Goal: Task Accomplishment & Management: Manage account settings

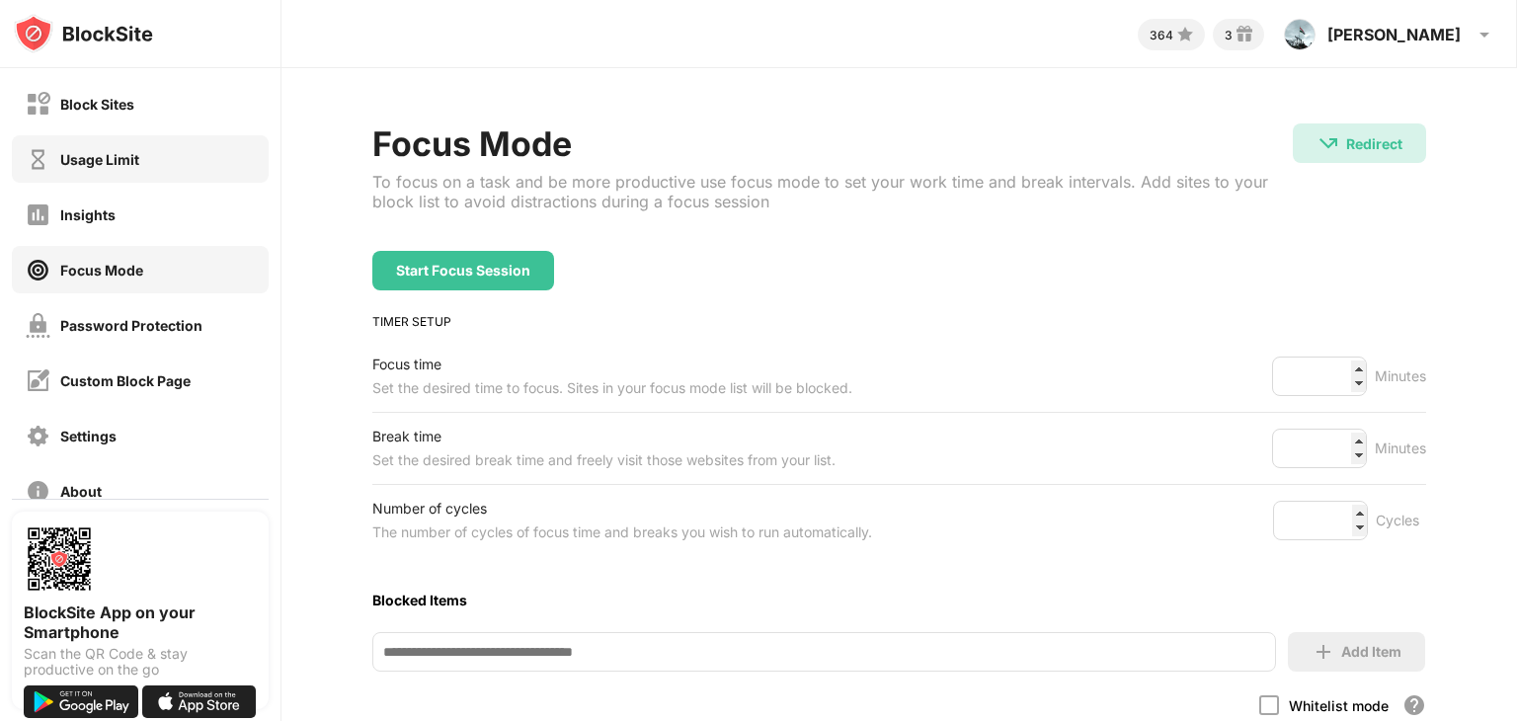
click at [109, 166] on div "Usage Limit" at bounding box center [99, 159] width 79 height 17
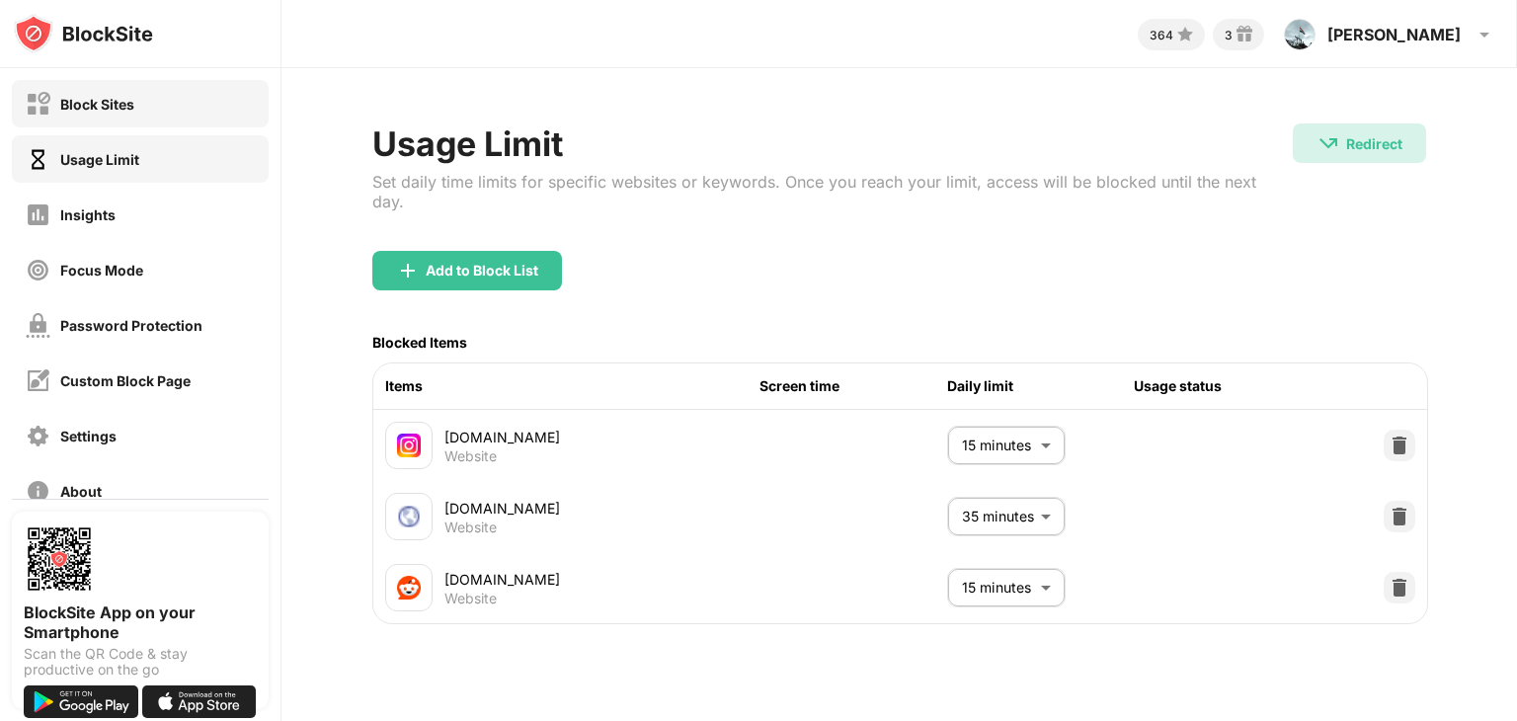
click at [127, 108] on div "Block Sites" at bounding box center [97, 104] width 74 height 17
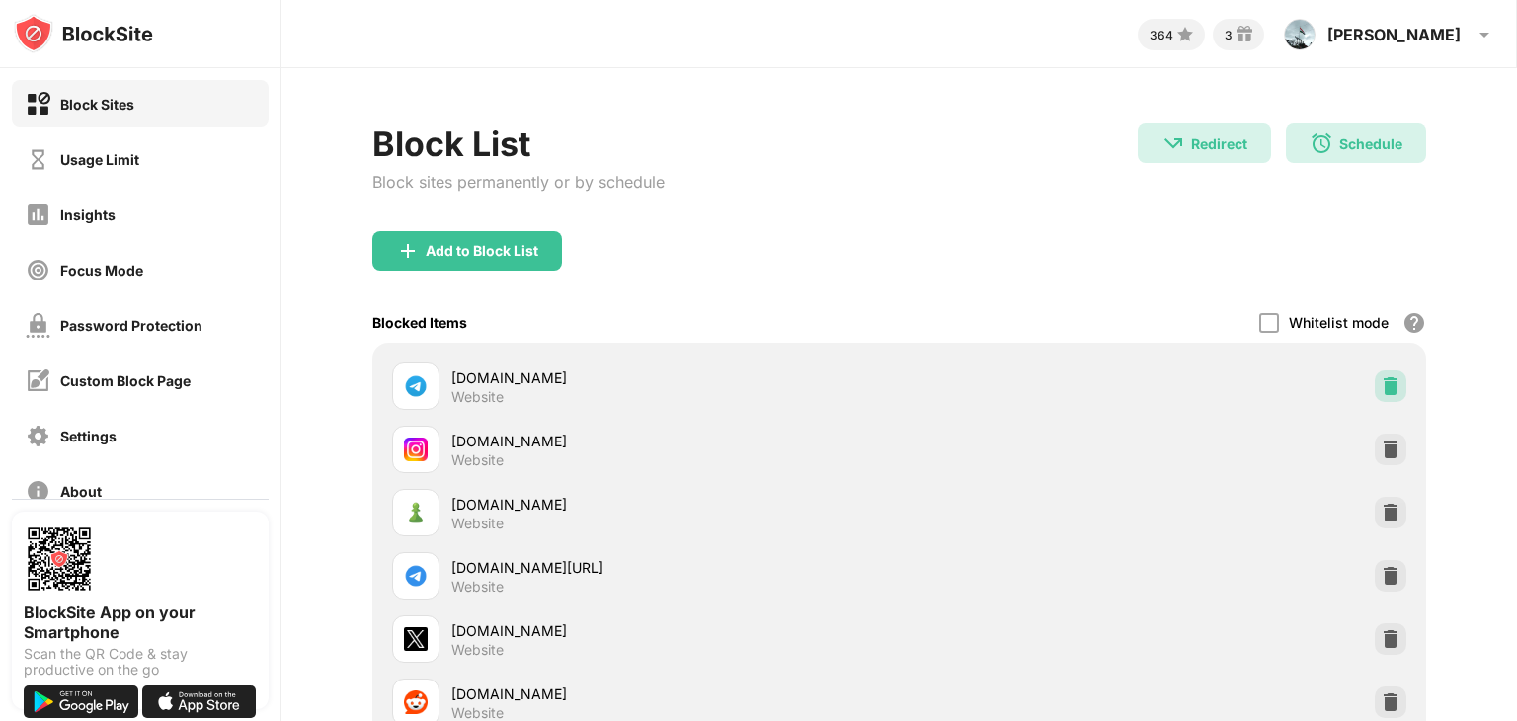
click at [1380, 384] on img at bounding box center [1390, 386] width 20 height 20
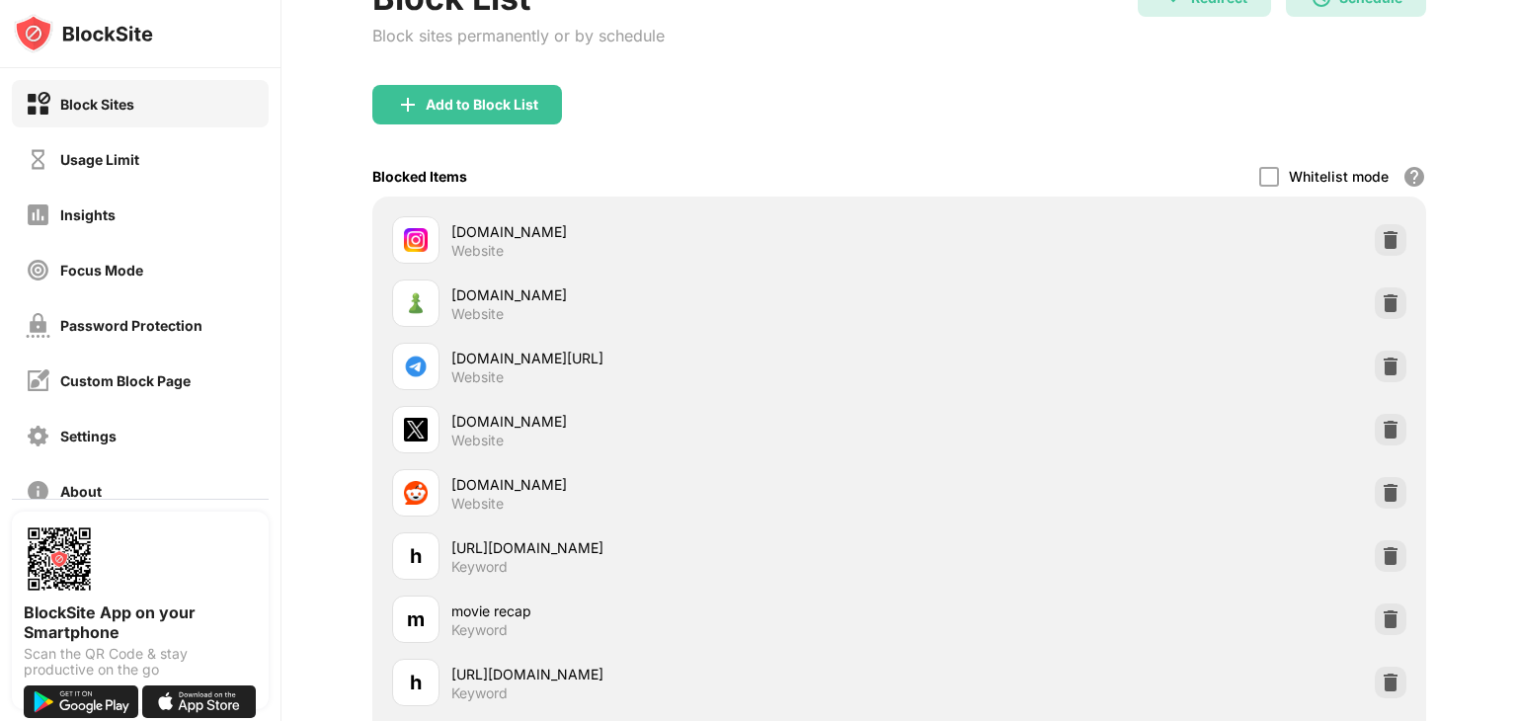
scroll to position [149, 0]
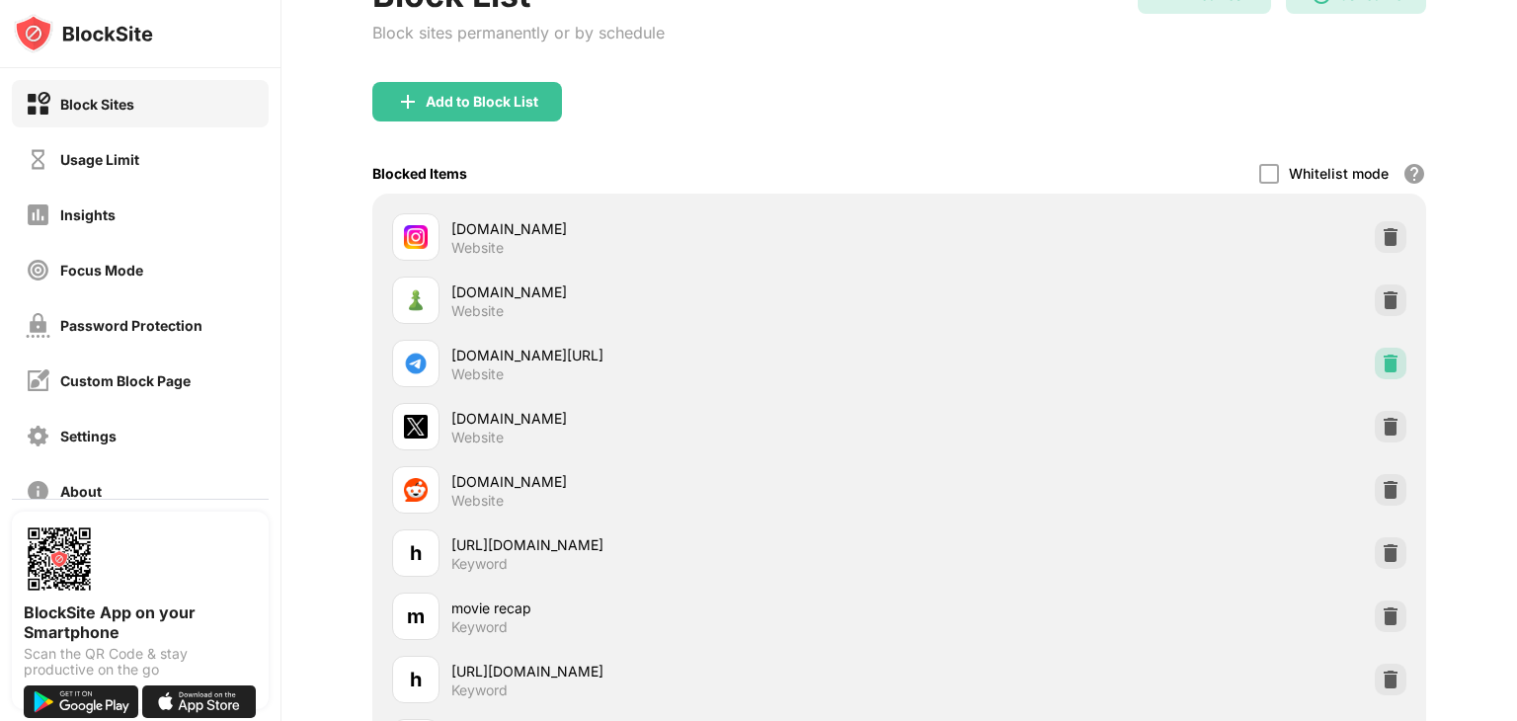
click at [1380, 363] on img at bounding box center [1390, 364] width 20 height 20
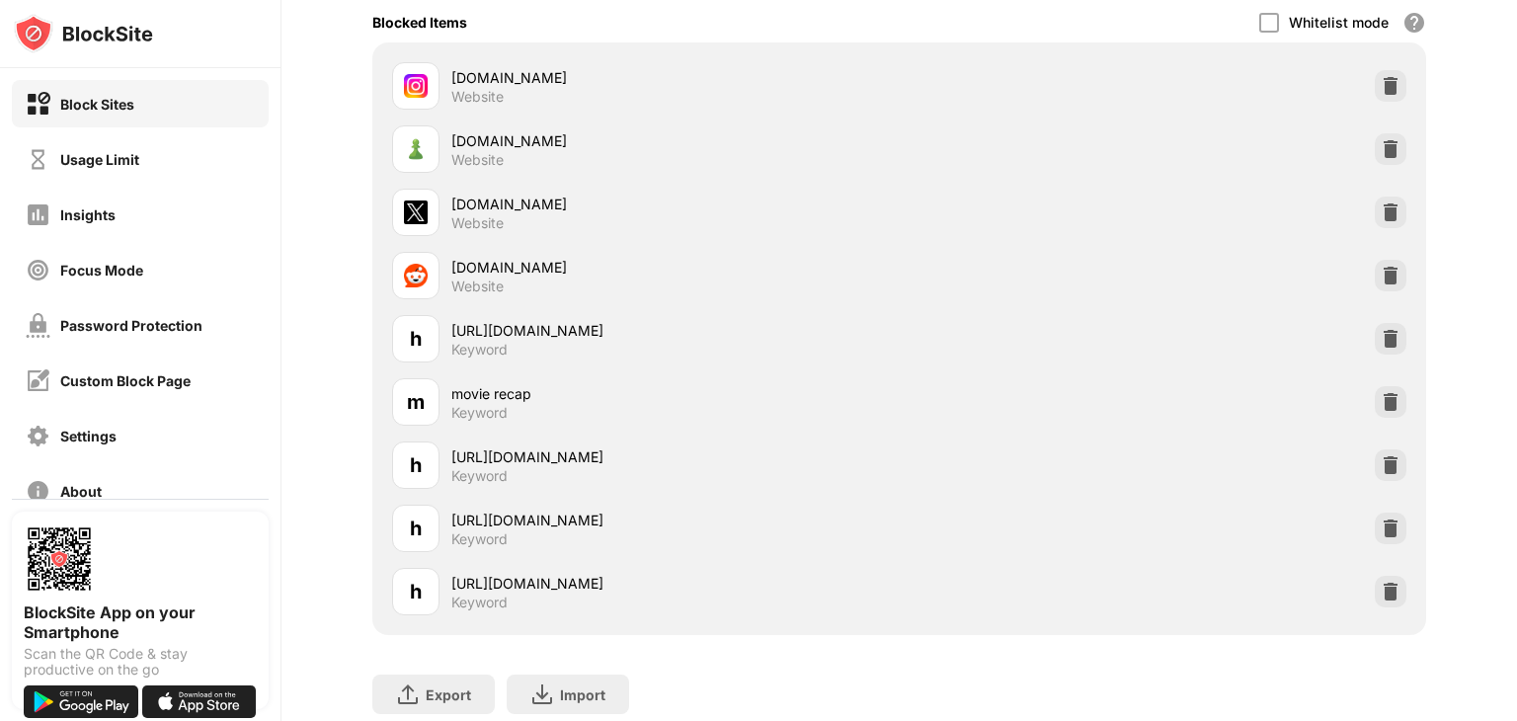
scroll to position [382, 12]
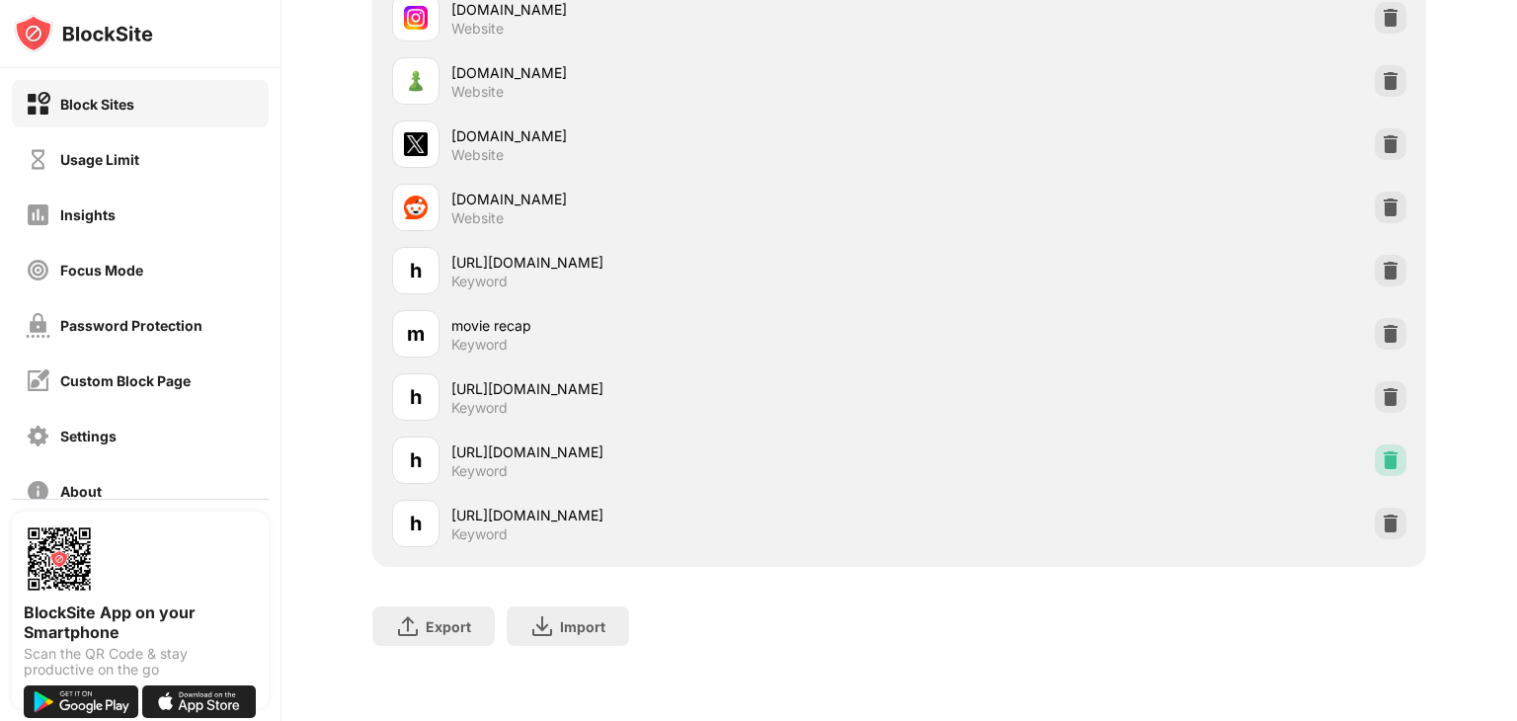
click at [1380, 450] on img at bounding box center [1390, 460] width 20 height 20
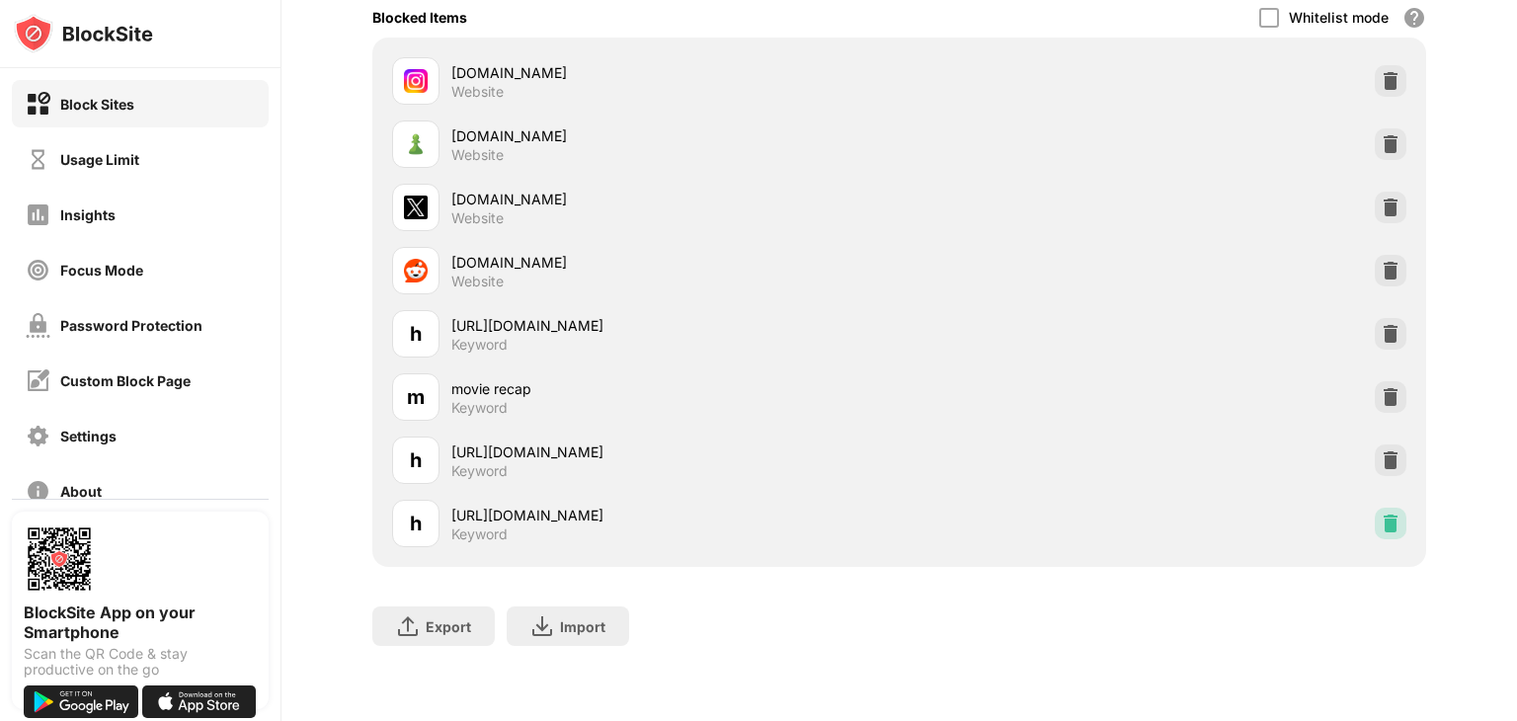
click at [1380, 513] on img at bounding box center [1390, 523] width 20 height 20
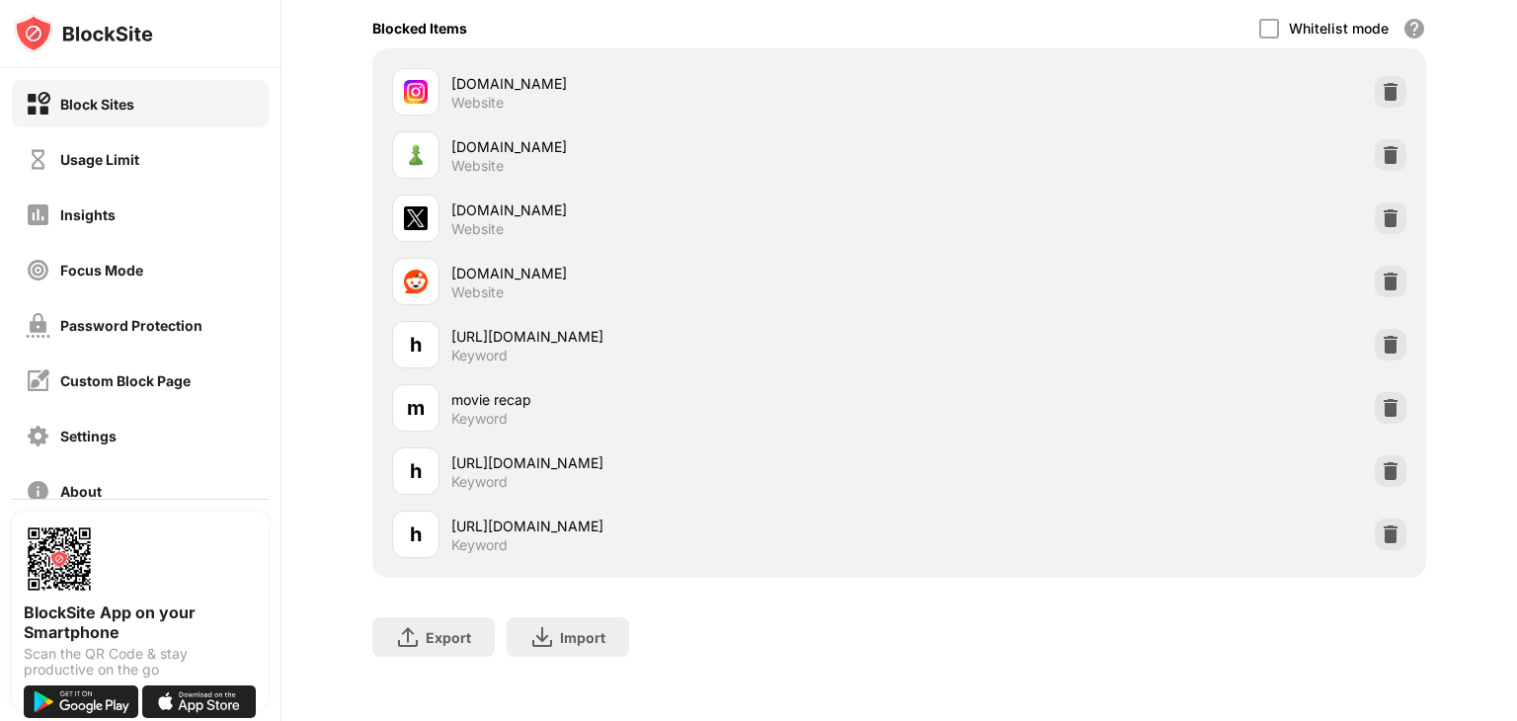
scroll to position [301, 0]
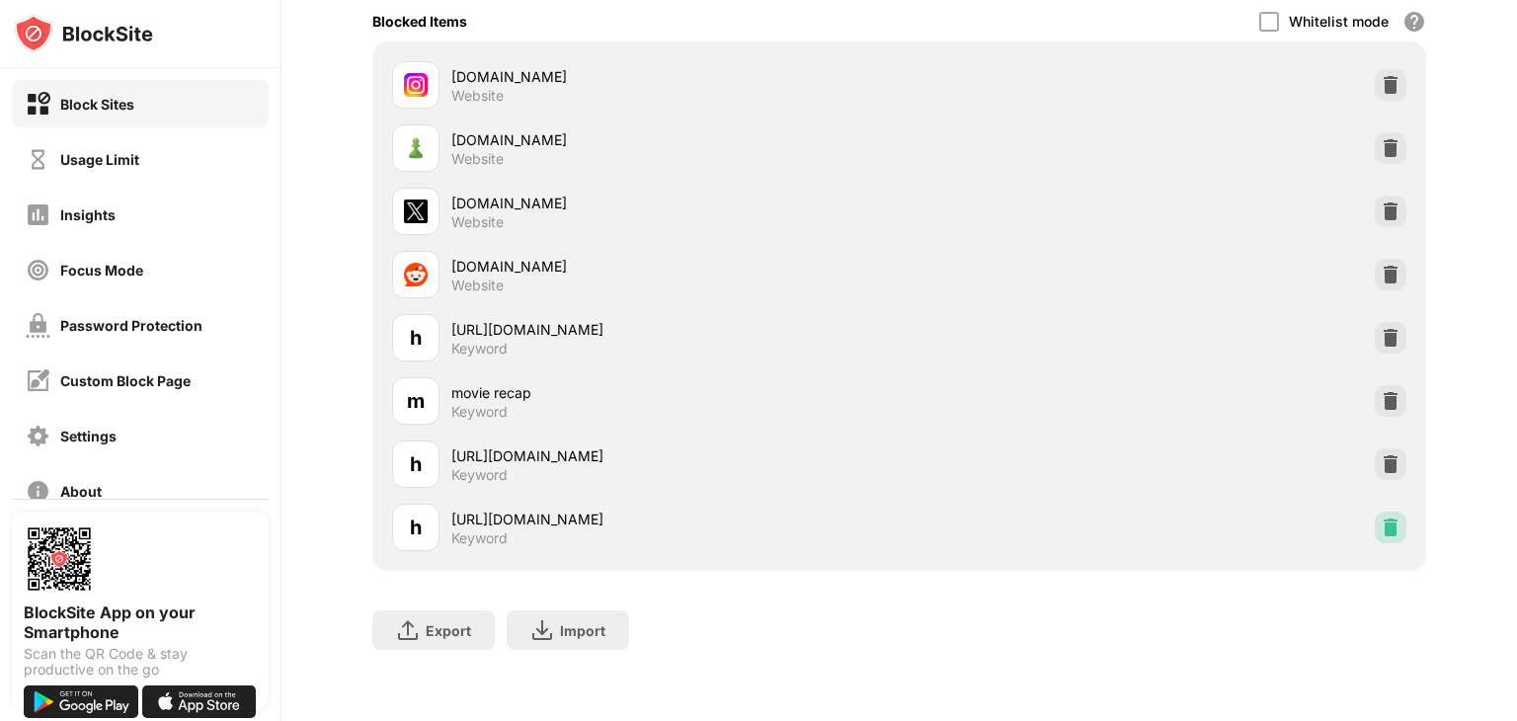
click at [1380, 526] on img at bounding box center [1390, 527] width 20 height 20
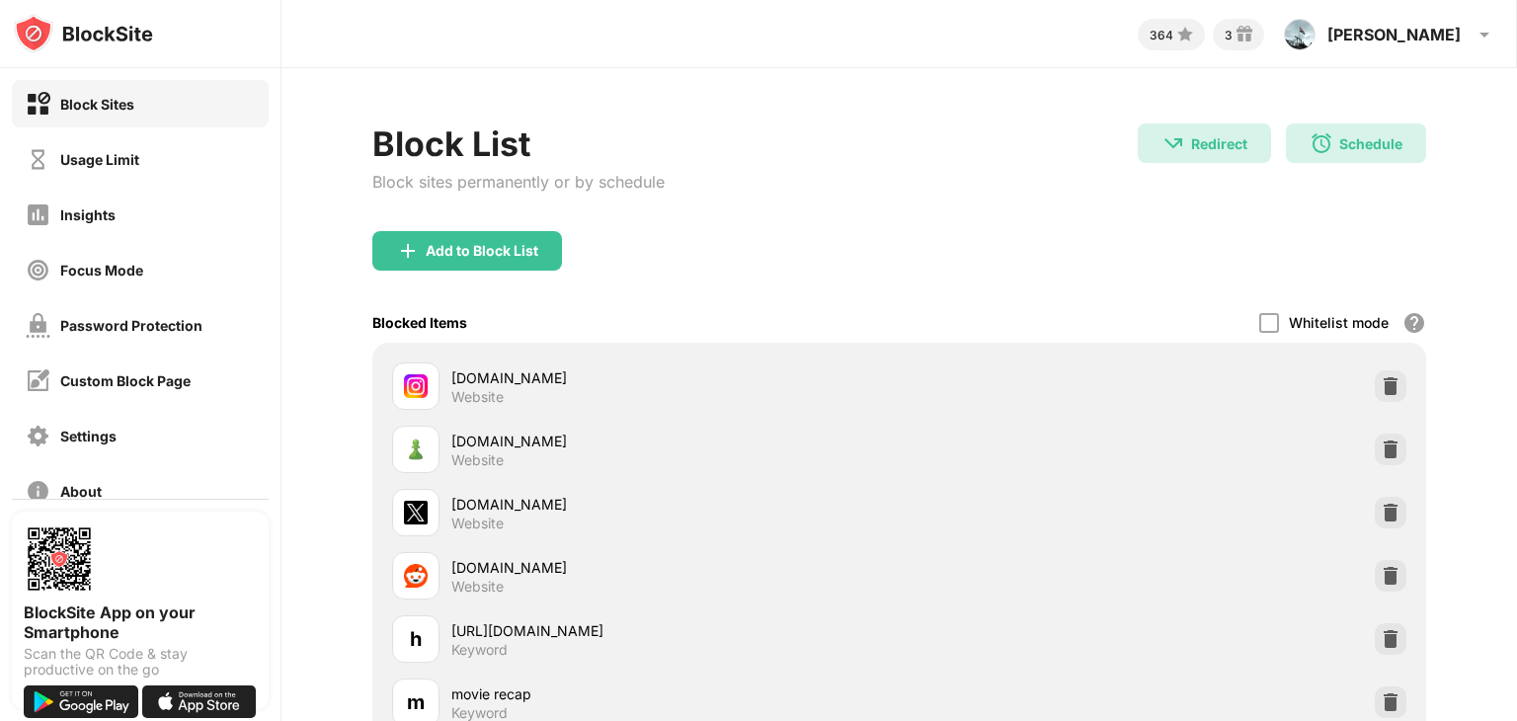
scroll to position [0, 0]
